Goal: Task Accomplishment & Management: Manage account settings

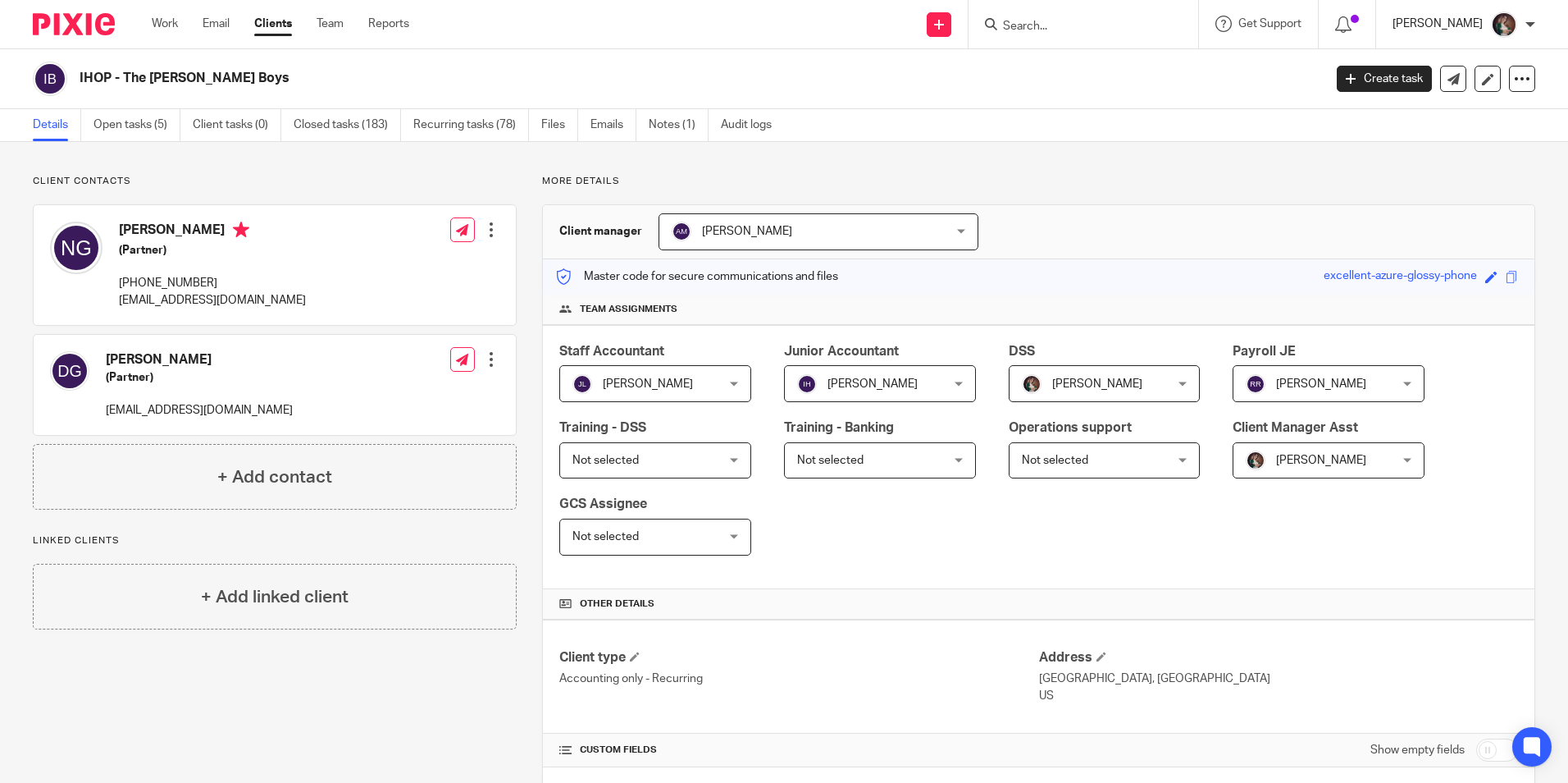
click at [1454, 32] on div "[PERSON_NAME]" at bounding box center [1463, 24] width 143 height 26
click at [1462, 60] on span "My profile" at bounding box center [1465, 66] width 50 height 12
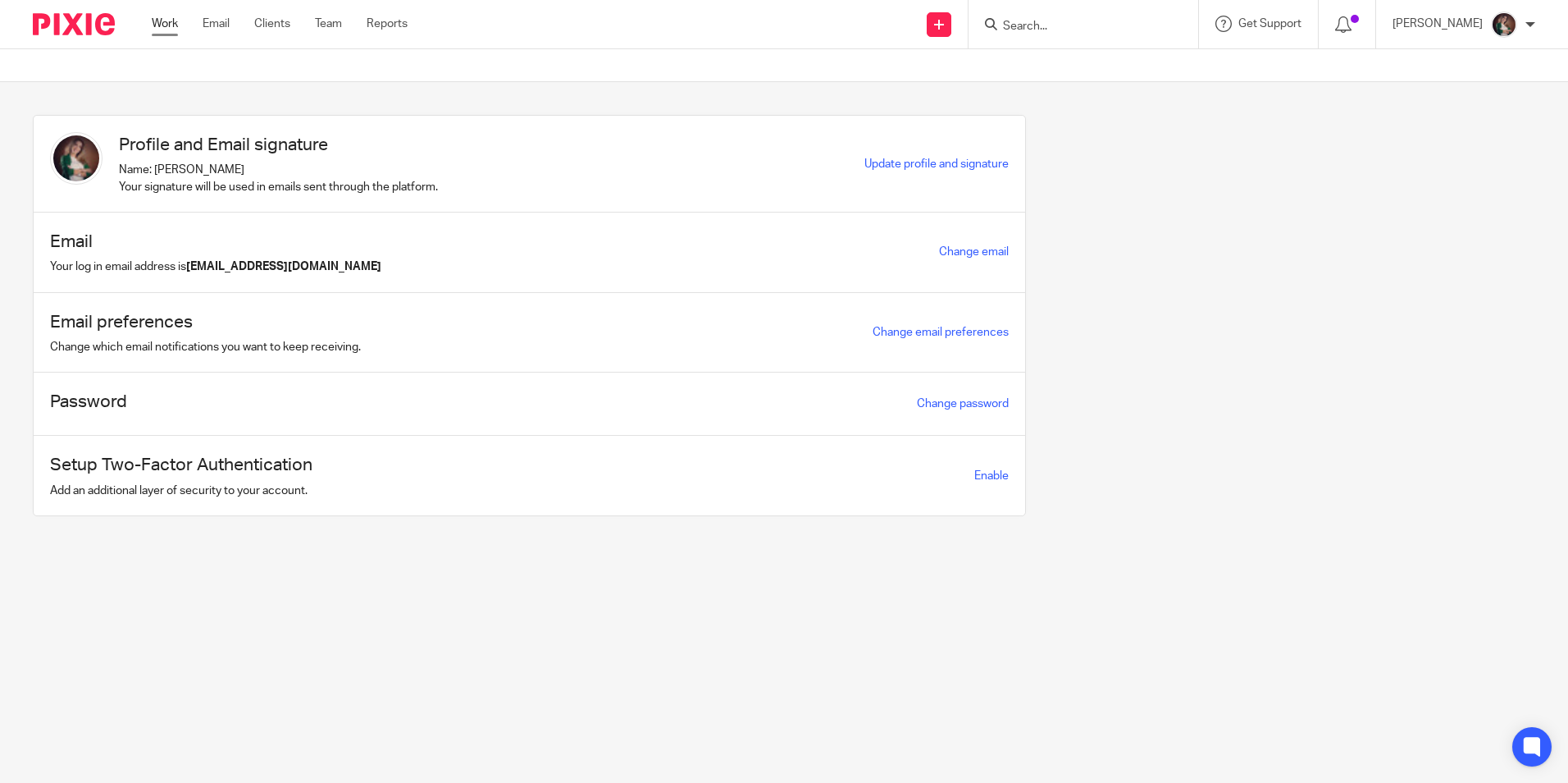
click at [166, 24] on link "Work" at bounding box center [164, 23] width 26 height 16
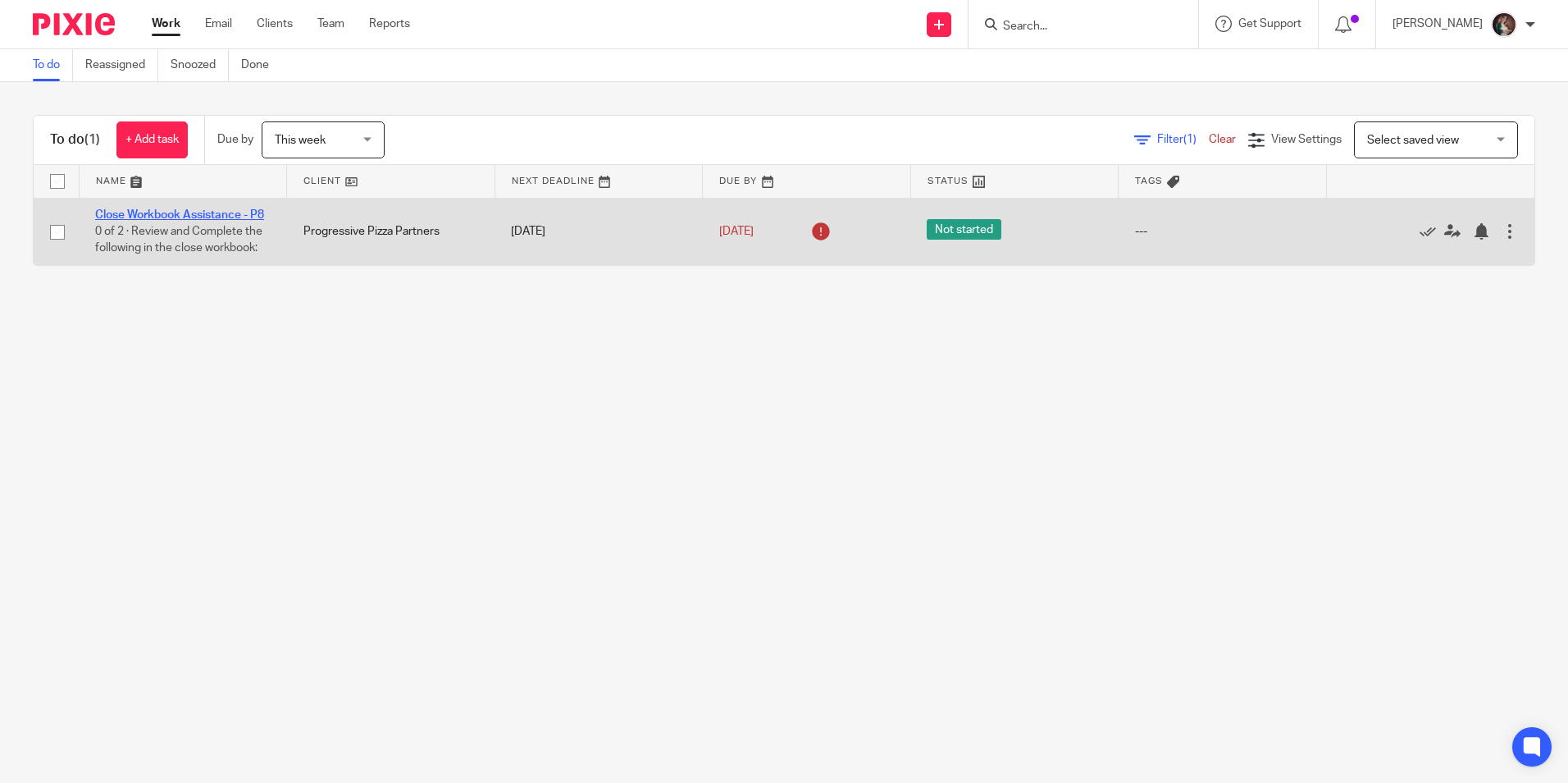
click at [189, 212] on link "Close Workbook Assistance - P8" at bounding box center [179, 215] width 169 height 12
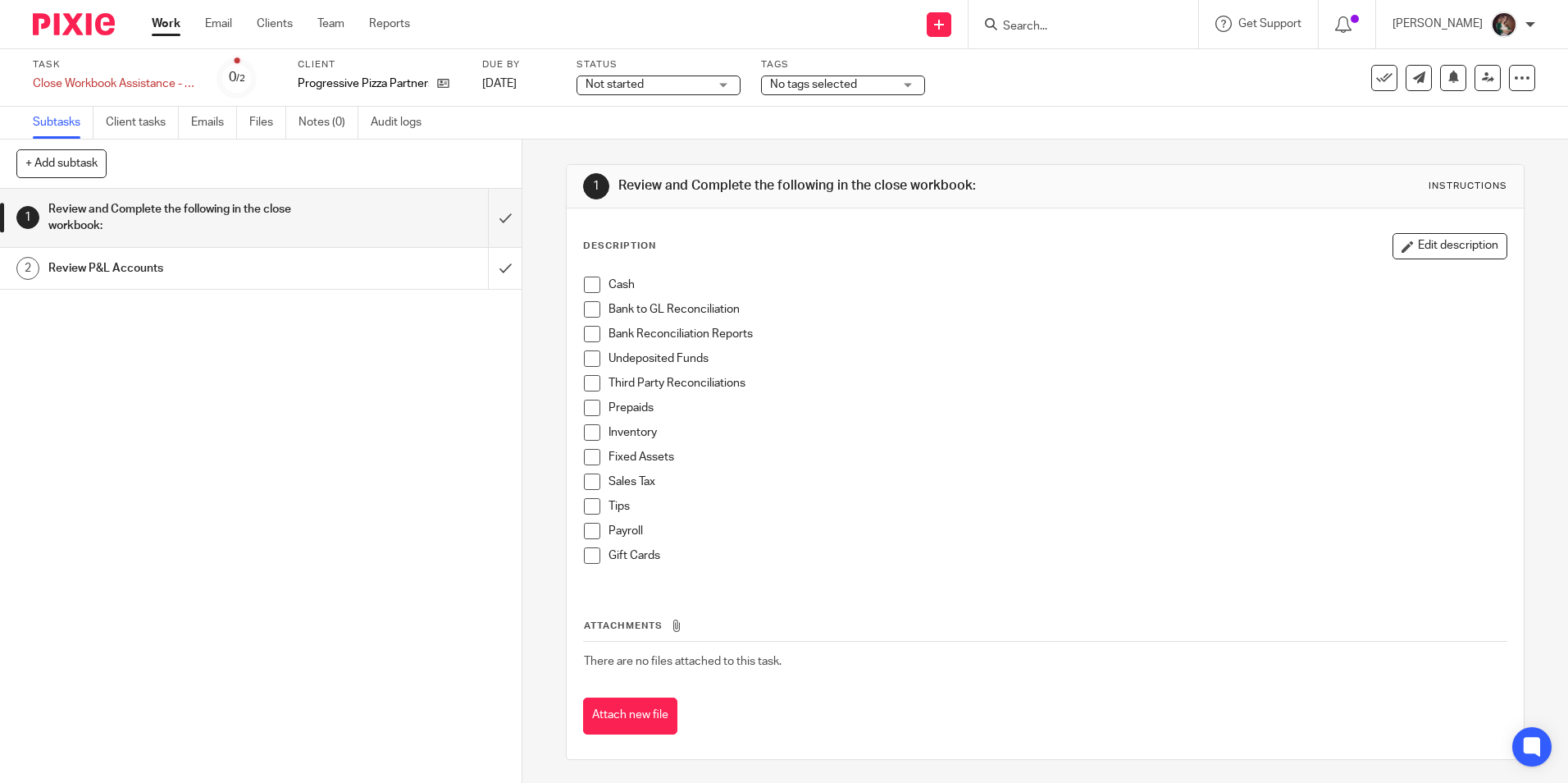
click at [728, 82] on div "Not started Not started" at bounding box center [657, 85] width 164 height 19
click at [633, 137] on li "In progress" at bounding box center [657, 145] width 162 height 34
click at [909, 82] on div "No tags selected" at bounding box center [843, 85] width 164 height 19
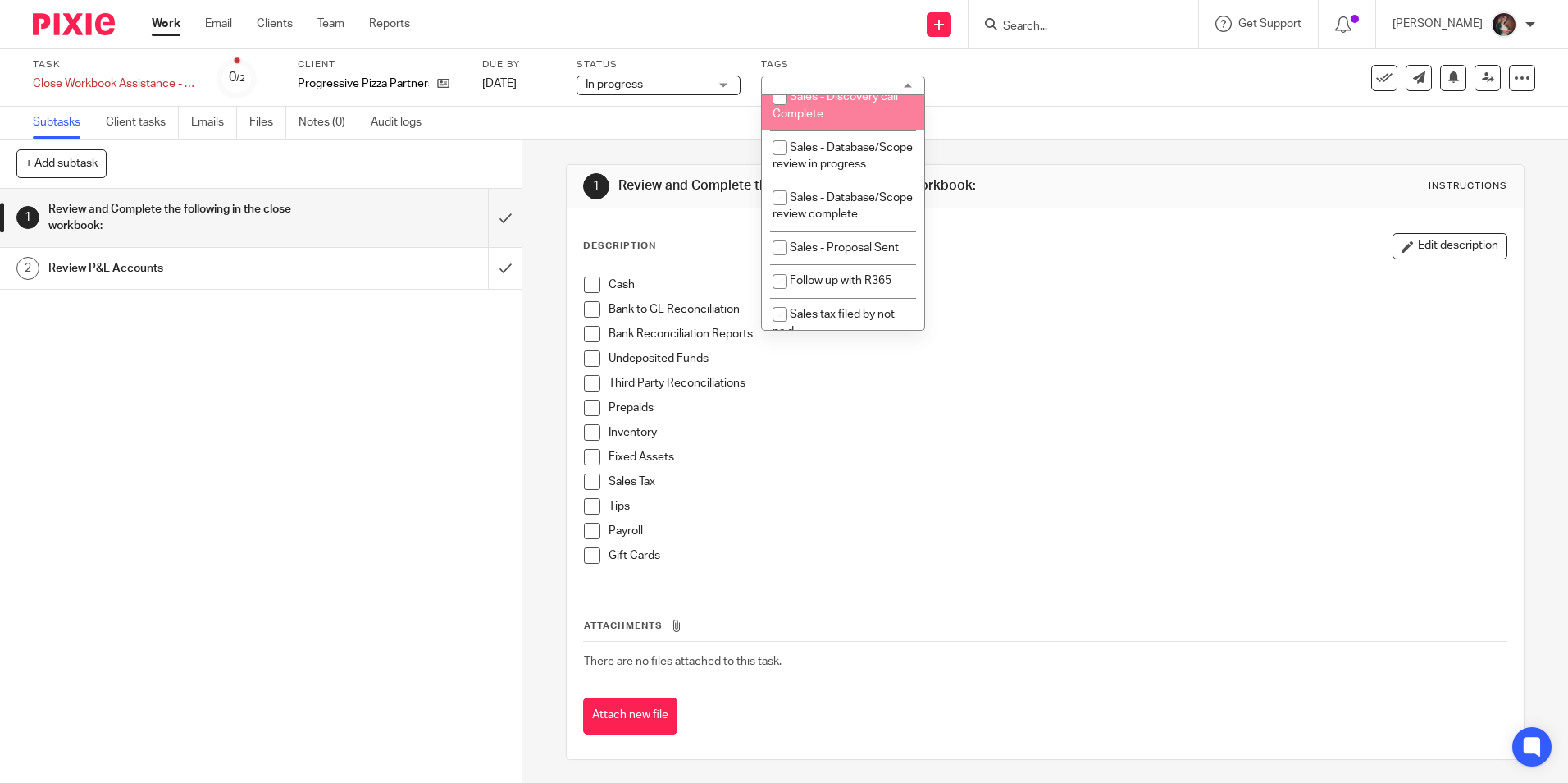
scroll to position [656, 0]
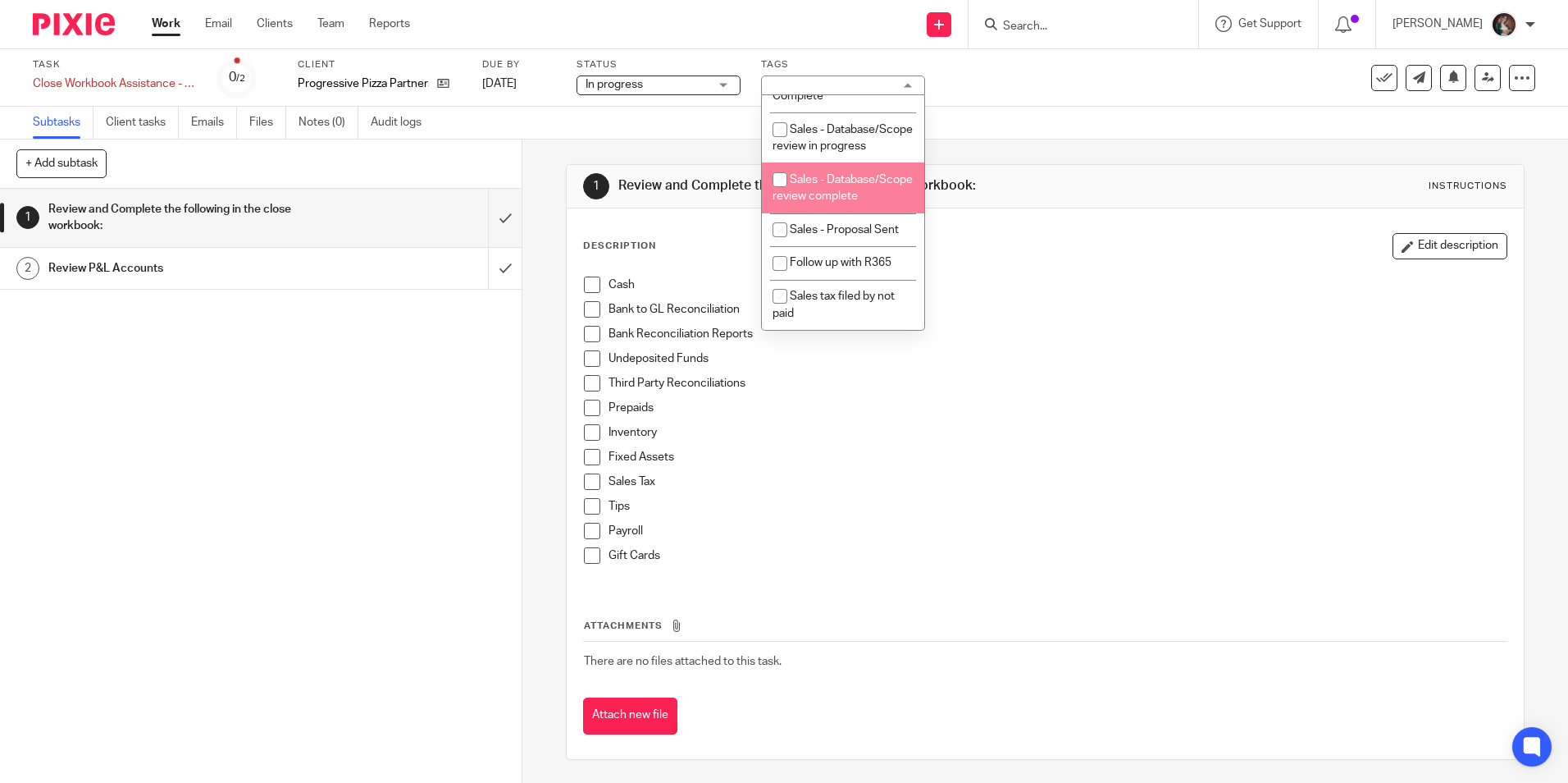
click at [1197, 158] on div "1 Review and Complete the following in the close workbook: Instructions Descrip…" at bounding box center [1044, 462] width 958 height 645
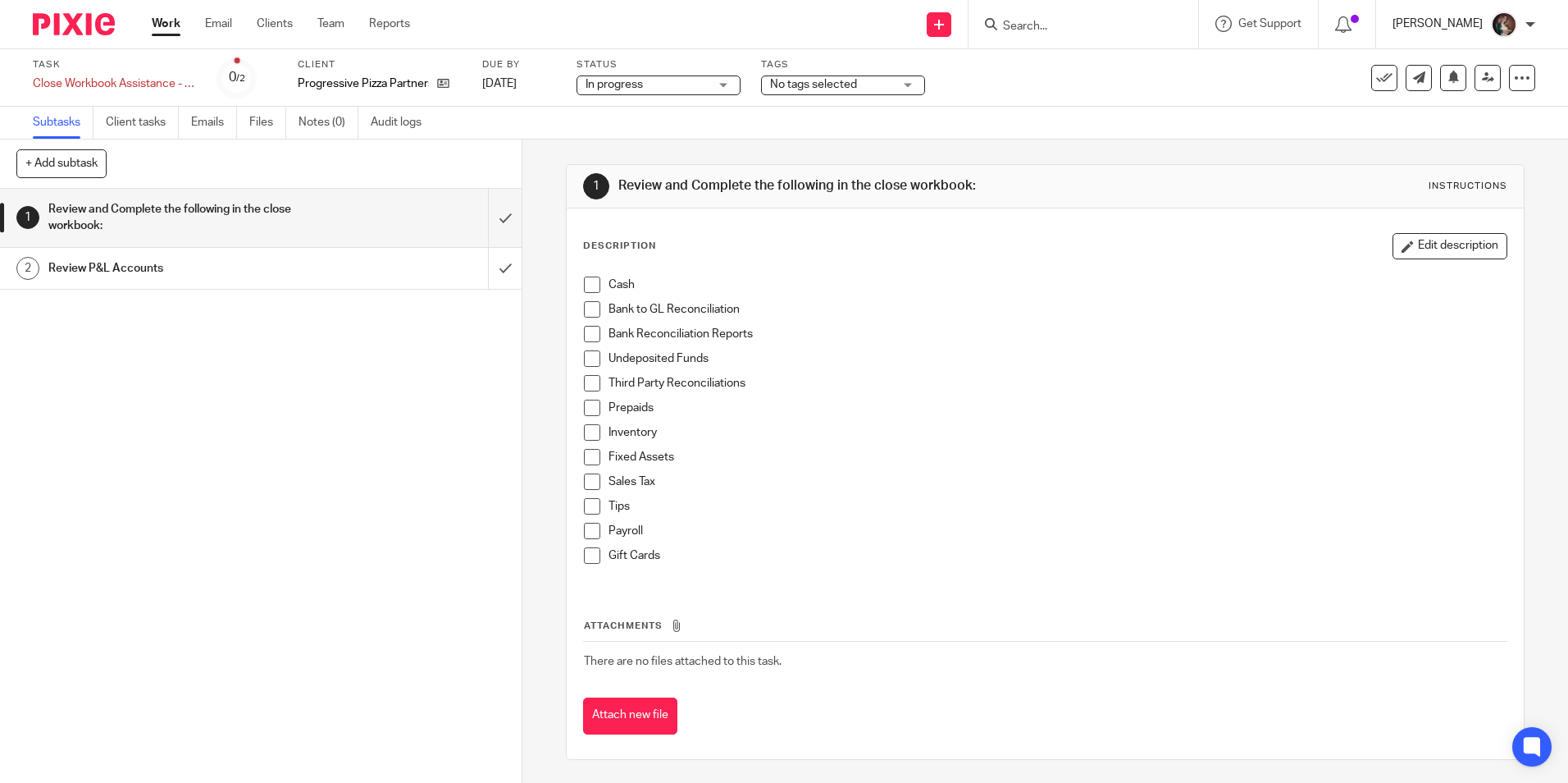
click at [1435, 19] on p "[PERSON_NAME]" at bounding box center [1437, 23] width 90 height 16
click at [1458, 62] on span "My profile" at bounding box center [1465, 66] width 50 height 12
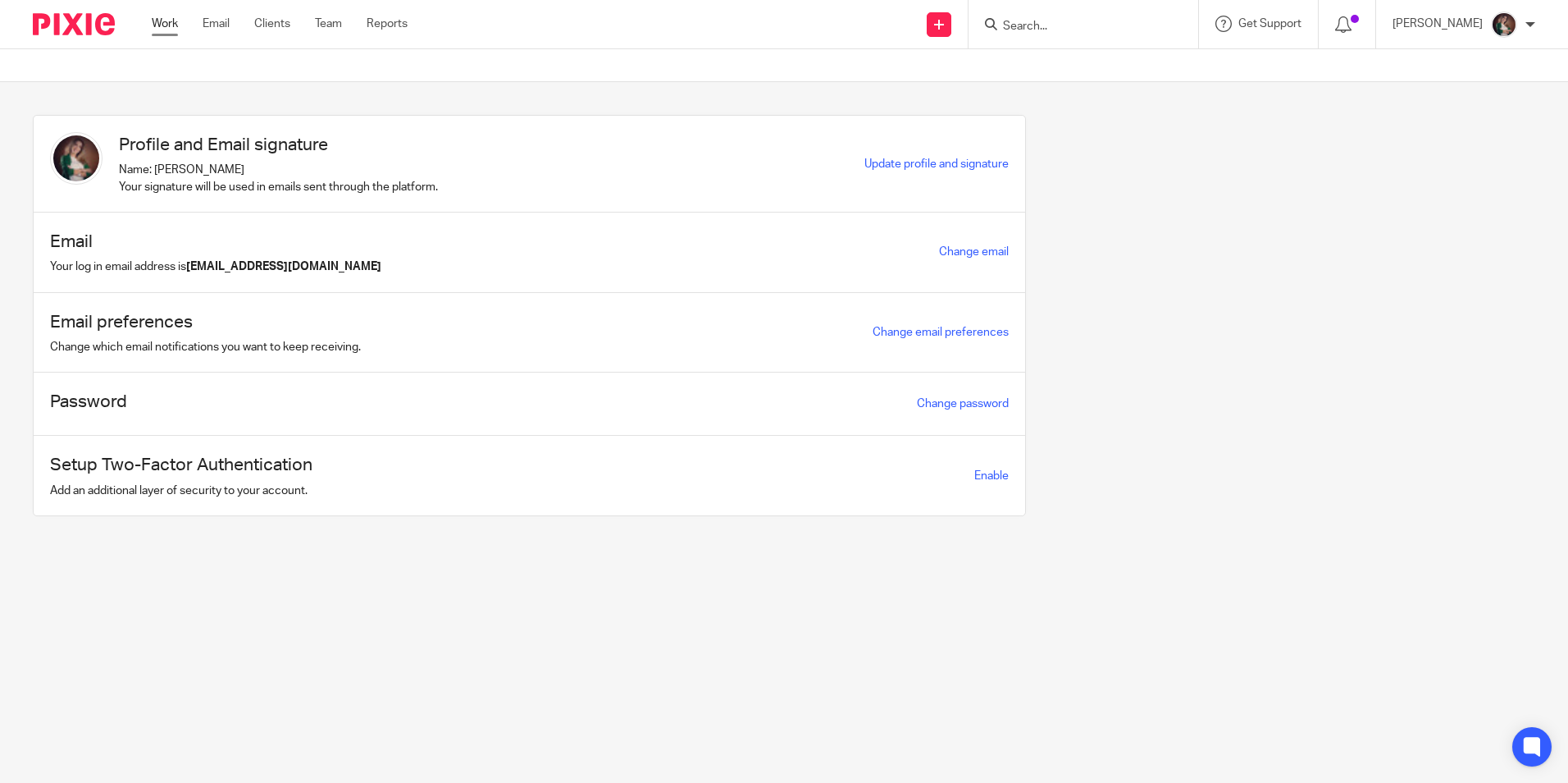
click at [164, 18] on link "Work" at bounding box center [164, 23] width 26 height 16
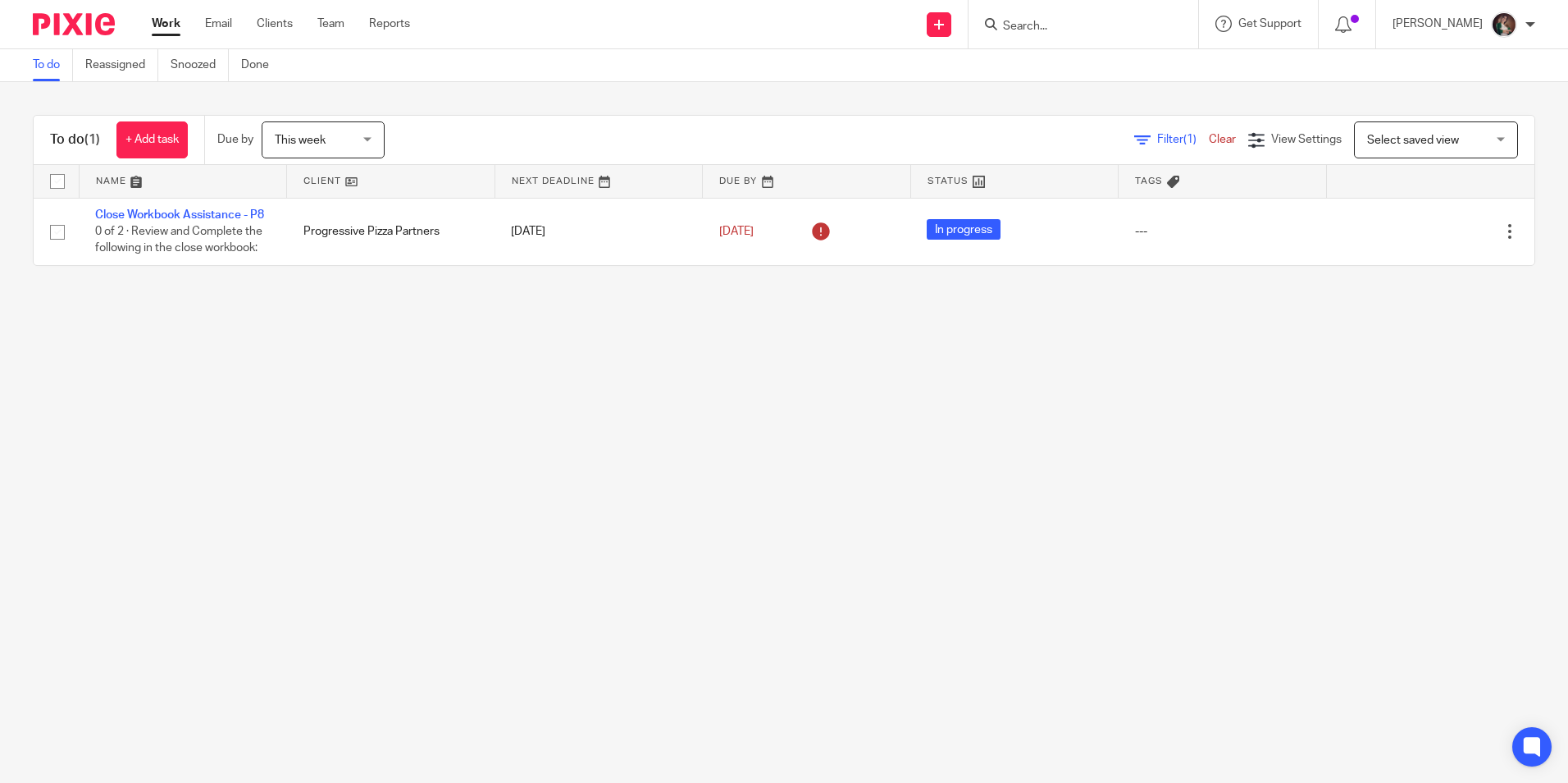
click at [604, 465] on main "To do Reassigned Snoozed Done To do (1) + Add task Due by This week This week T…" at bounding box center [784, 391] width 1568 height 783
click at [1537, 29] on div "Jenn Uribe My profile Email integration Logout" at bounding box center [1463, 24] width 176 height 49
click at [1526, 24] on div at bounding box center [1530, 24] width 10 height 10
click at [1169, 375] on main "To do Reassigned Snoozed Done To do (1) + Add task Due by This week This week T…" at bounding box center [784, 391] width 1568 height 783
click at [1040, 21] on input "Search" at bounding box center [1074, 26] width 147 height 15
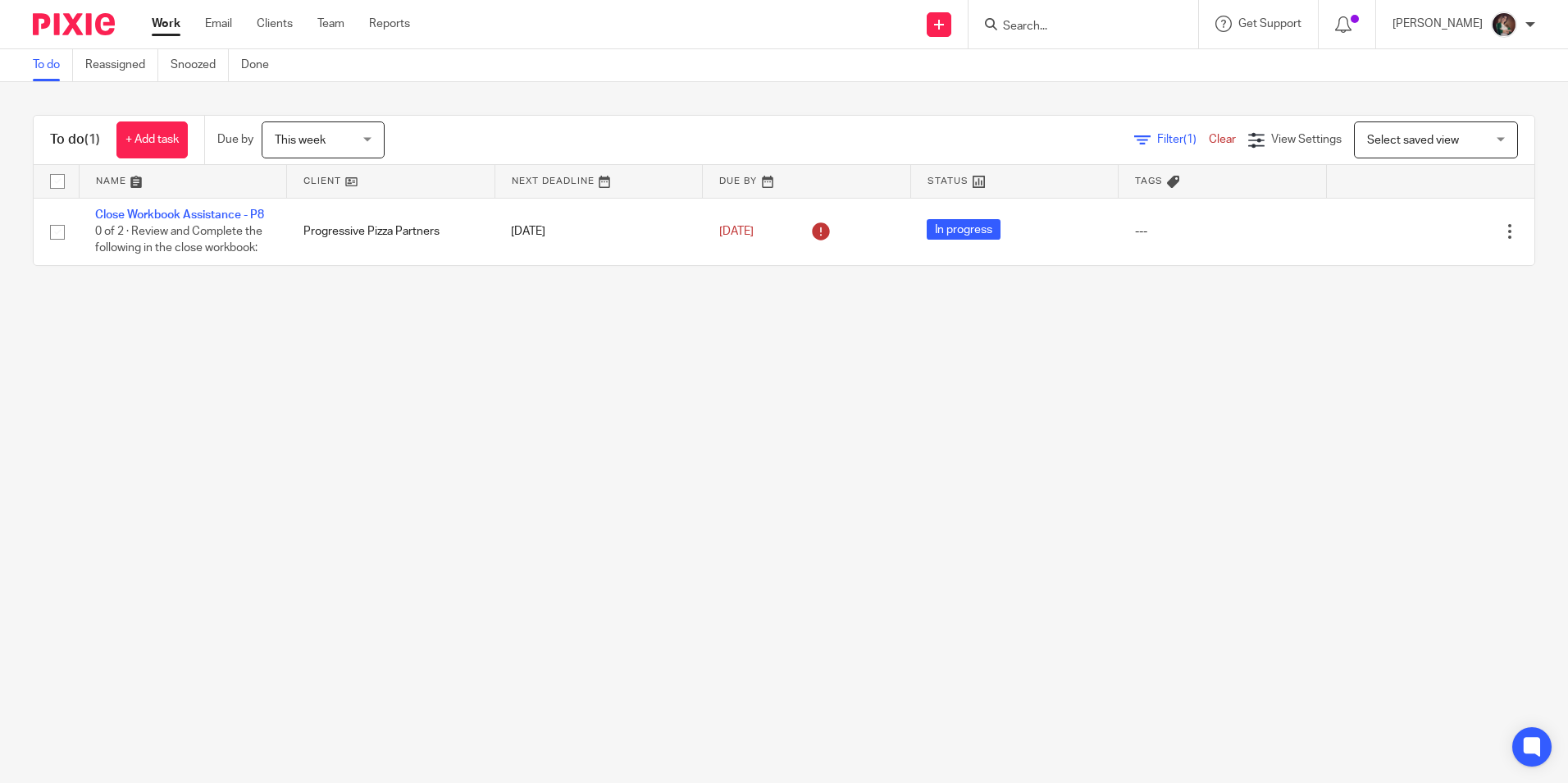
click at [1083, 40] on div at bounding box center [1082, 24] width 230 height 49
click at [1072, 28] on input "Search" at bounding box center [1074, 26] width 147 height 15
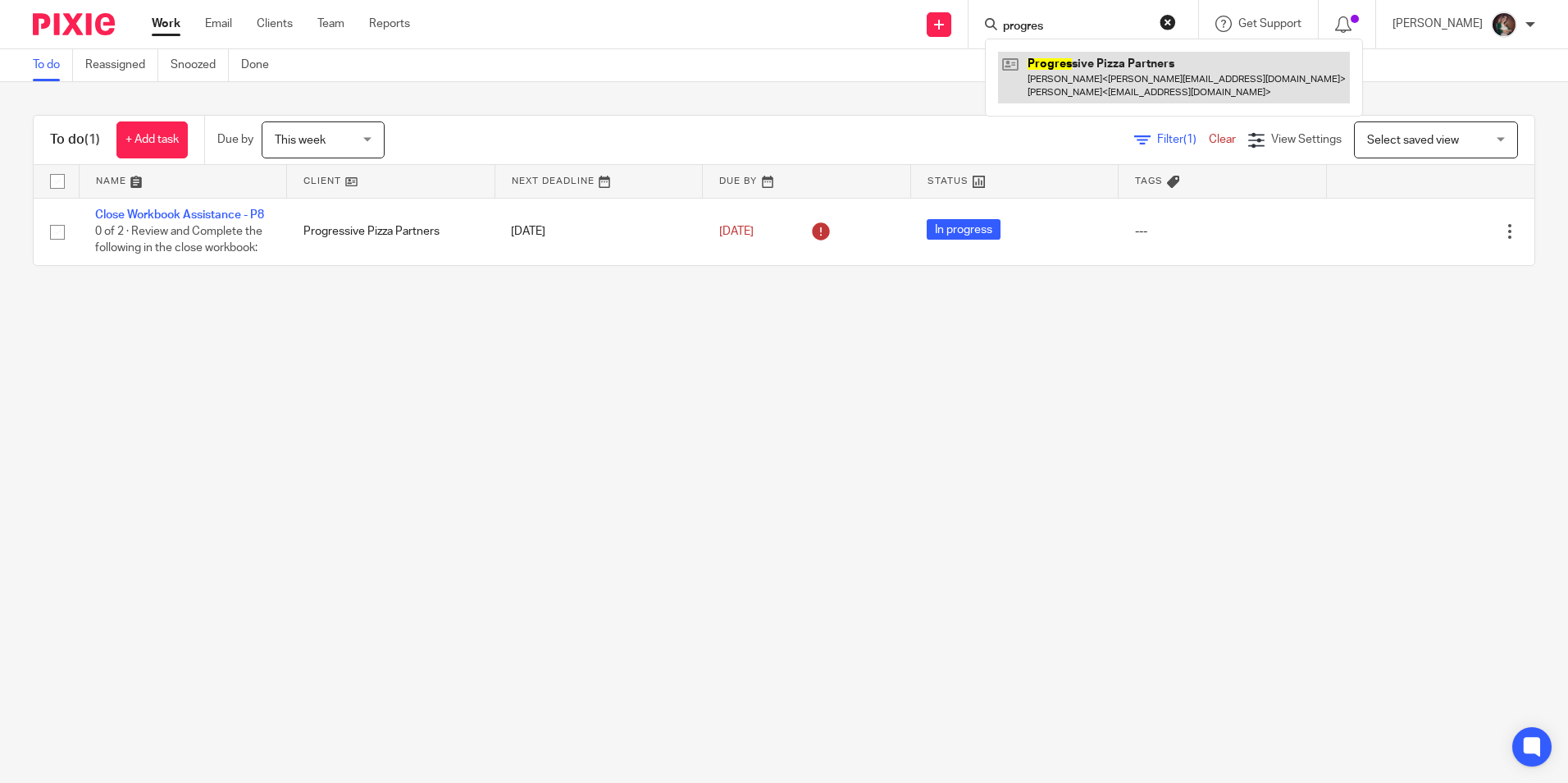
type input "progres"
click at [1108, 95] on link at bounding box center [1173, 77] width 352 height 50
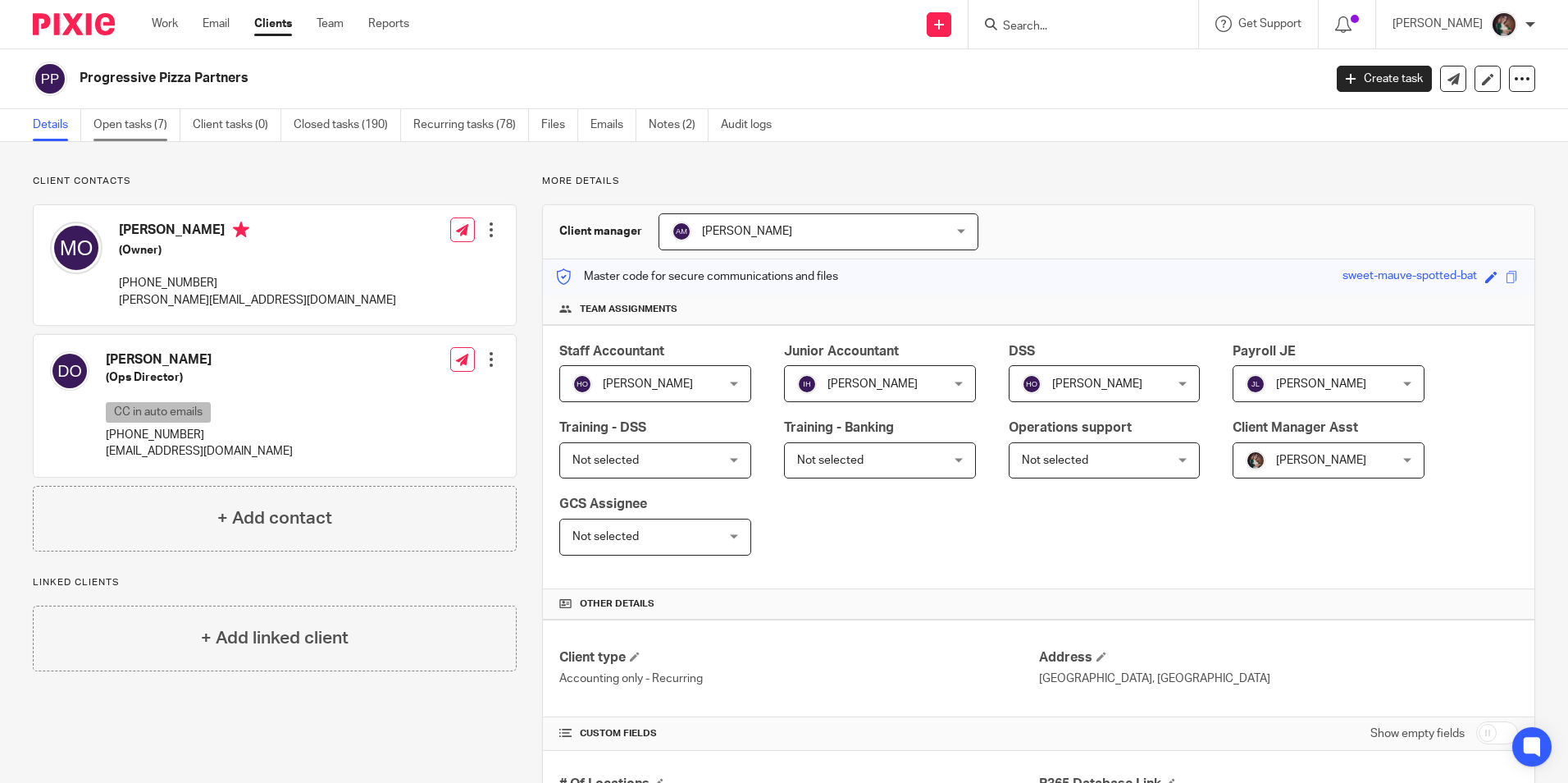
click at [134, 122] on link "Open tasks (7)" at bounding box center [137, 124] width 87 height 32
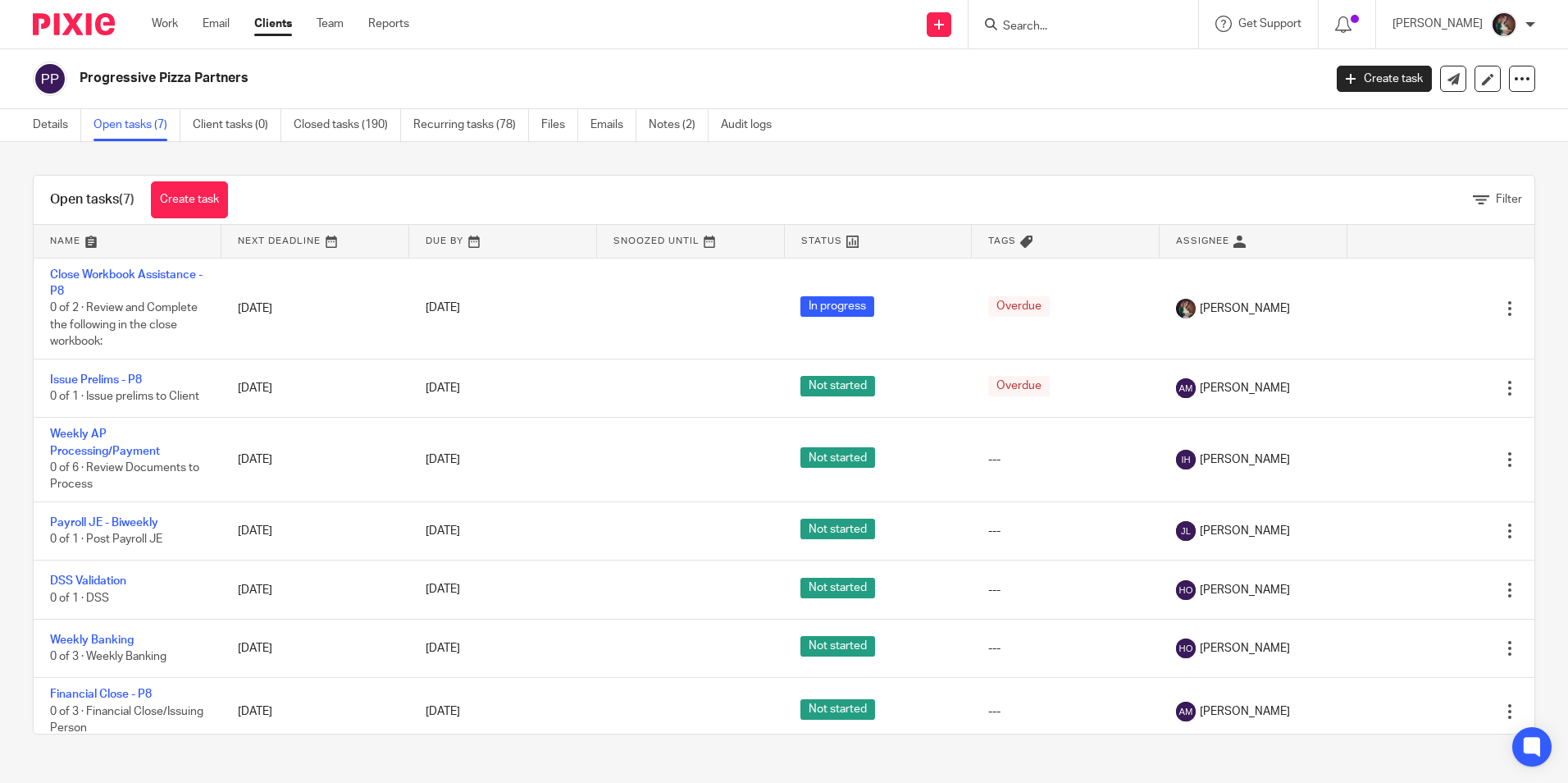
click at [1132, 33] on input "Search" at bounding box center [1074, 26] width 147 height 15
click at [916, 113] on div "Details Open tasks (7) Client tasks (0) Closed tasks (190) Recurring tasks (78)…" at bounding box center [784, 125] width 1568 height 33
click at [1087, 30] on input "Search" at bounding box center [1074, 26] width 147 height 15
click at [440, 124] on link "Recurring tasks (78)" at bounding box center [470, 124] width 115 height 32
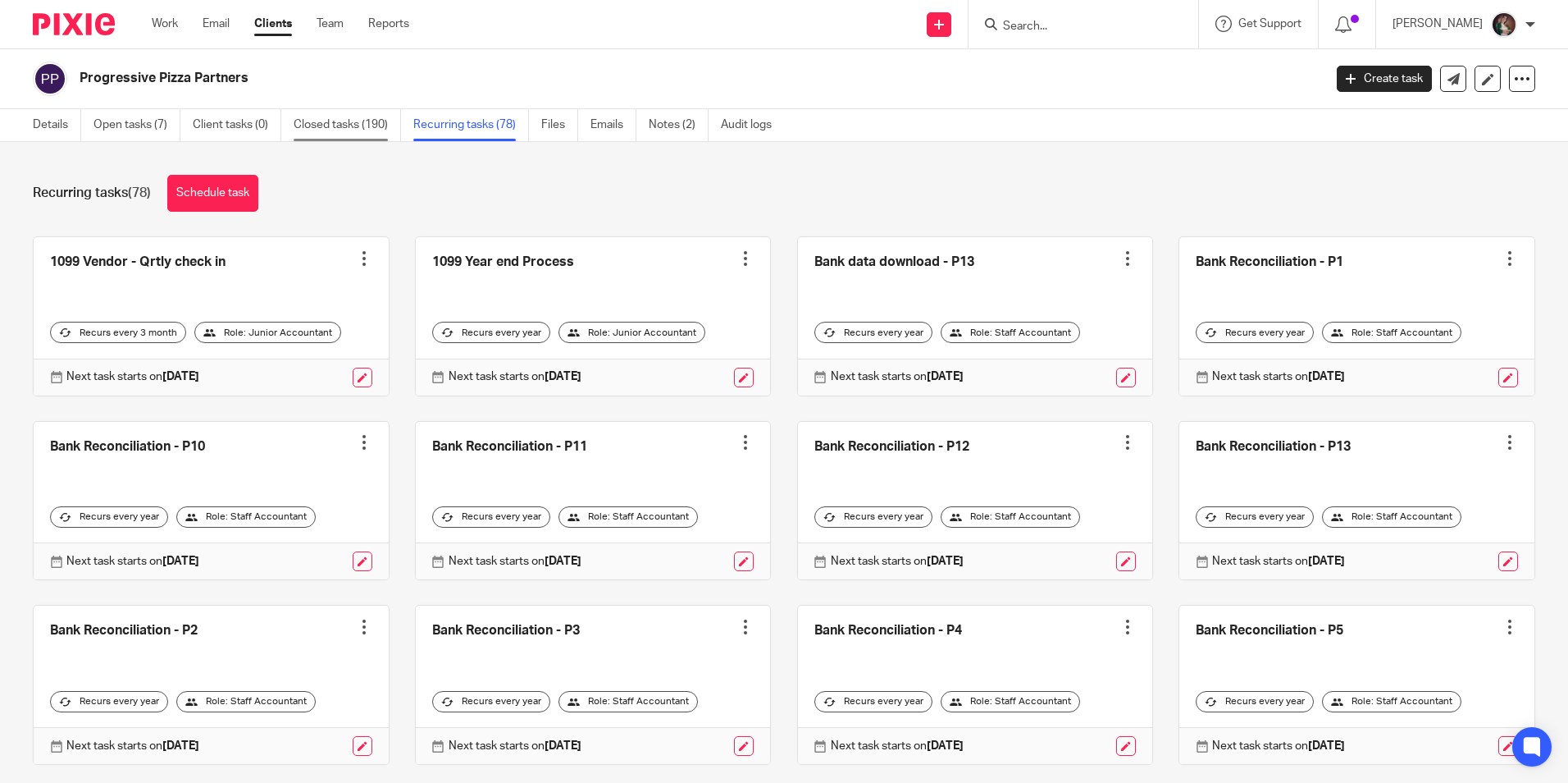
click at [308, 116] on link "Closed tasks (190)" at bounding box center [347, 124] width 108 height 32
click at [310, 122] on link "Closed tasks (190)" at bounding box center [347, 124] width 108 height 32
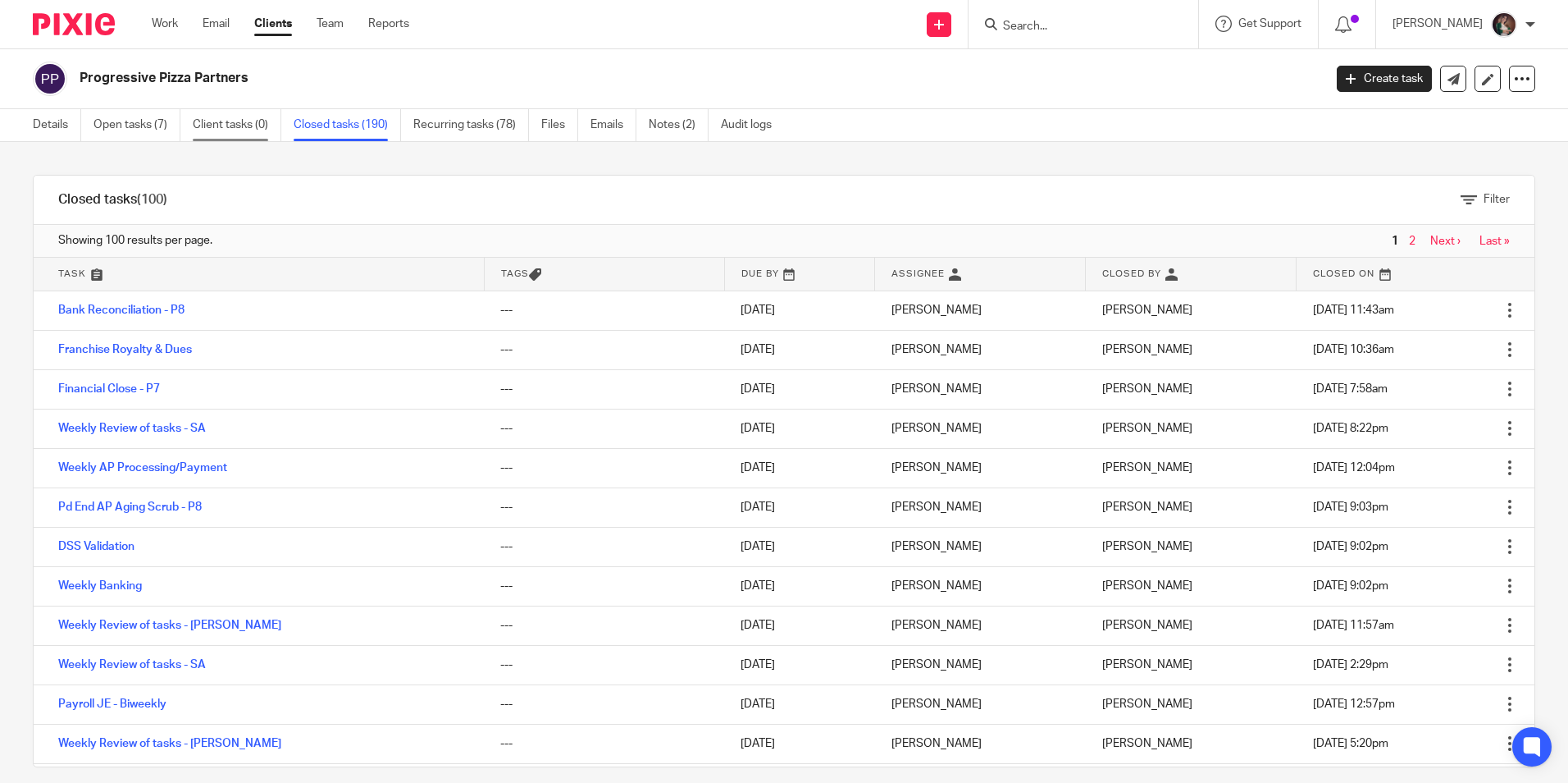
click at [205, 126] on link "Client tasks (0)" at bounding box center [237, 124] width 88 height 32
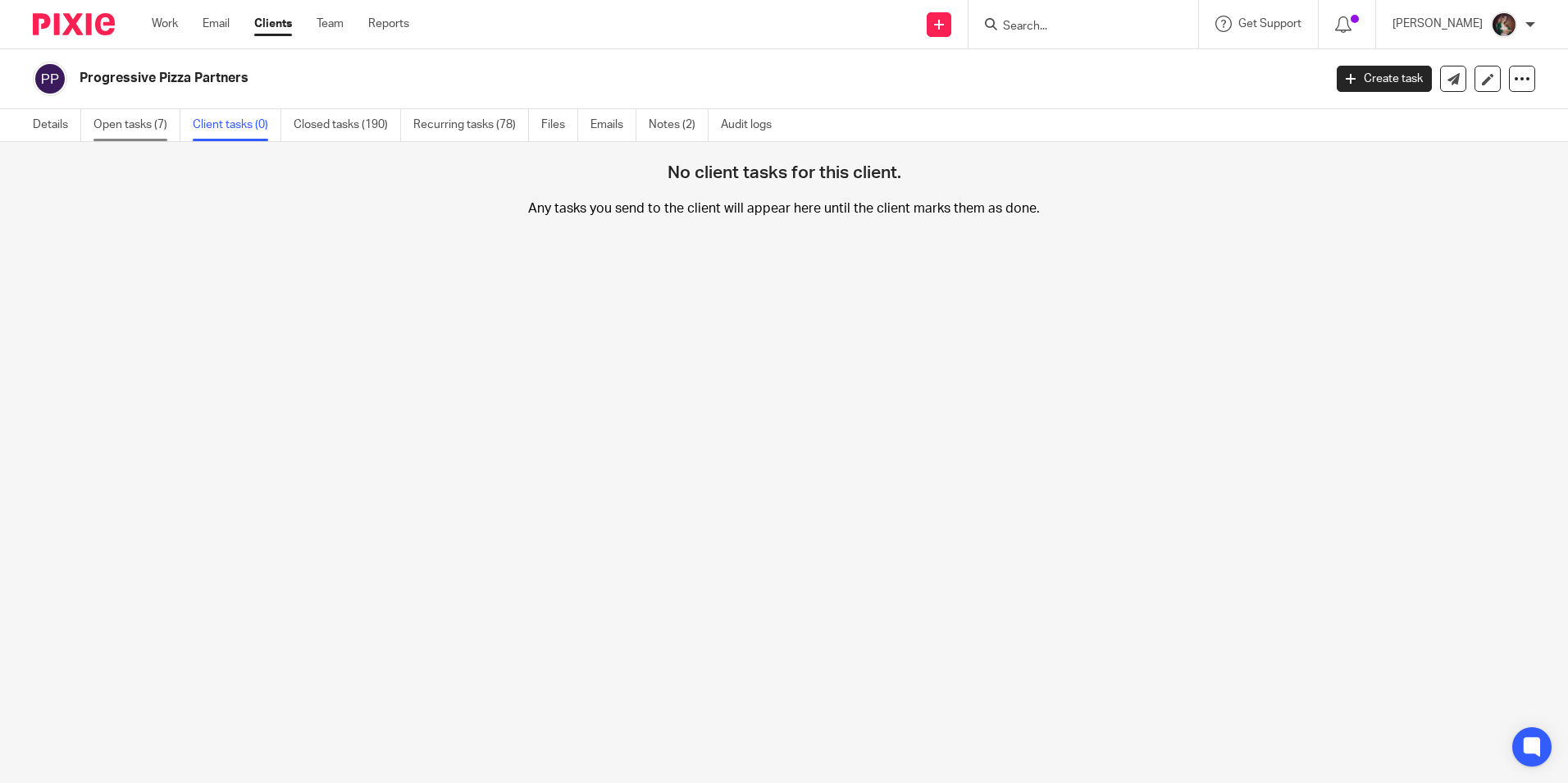
click at [134, 122] on link "Open tasks (7)" at bounding box center [137, 124] width 87 height 32
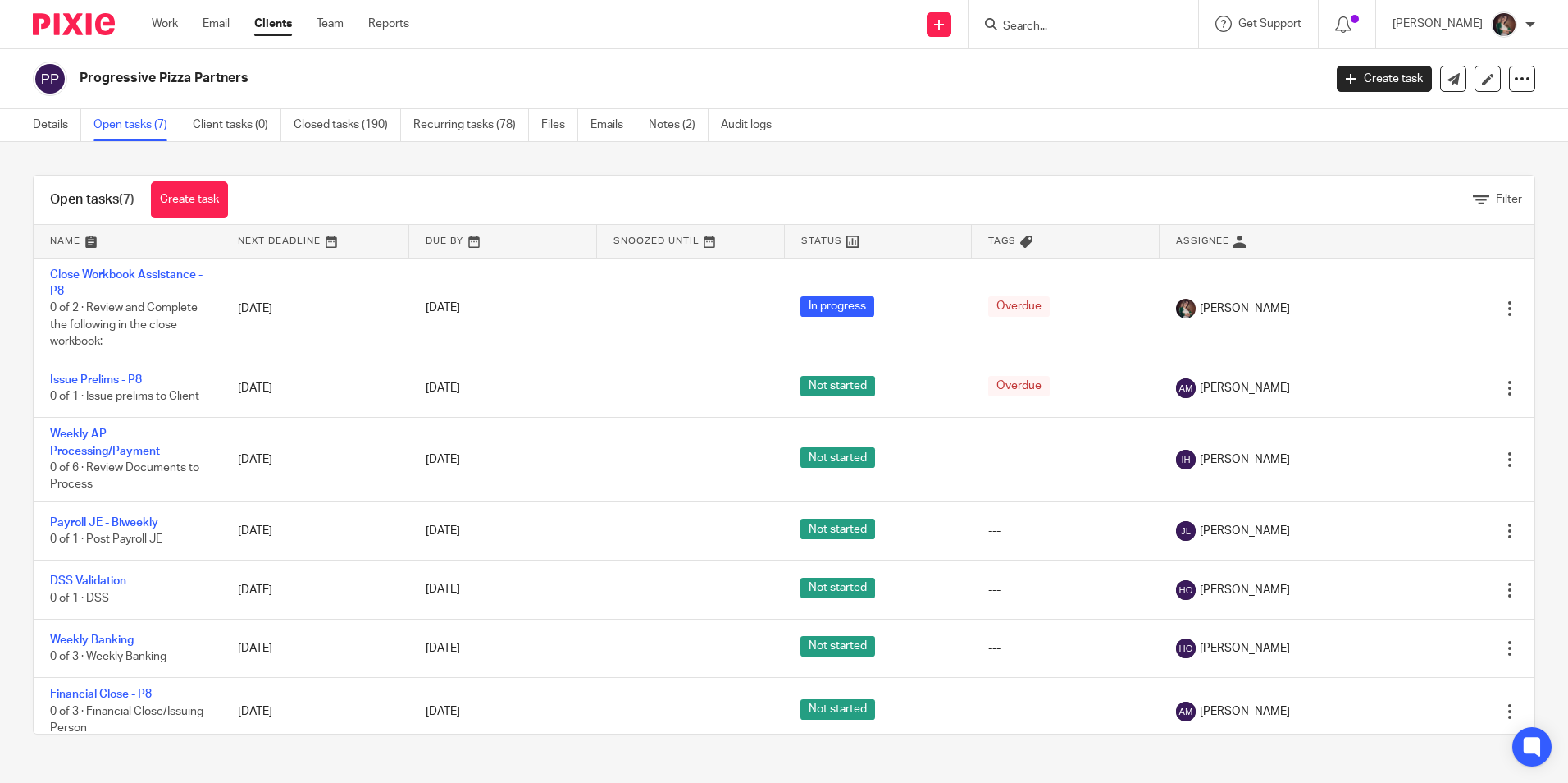
click at [1058, 20] on input "Search" at bounding box center [1074, 26] width 147 height 15
